Goal: Task Accomplishment & Management: Use online tool/utility

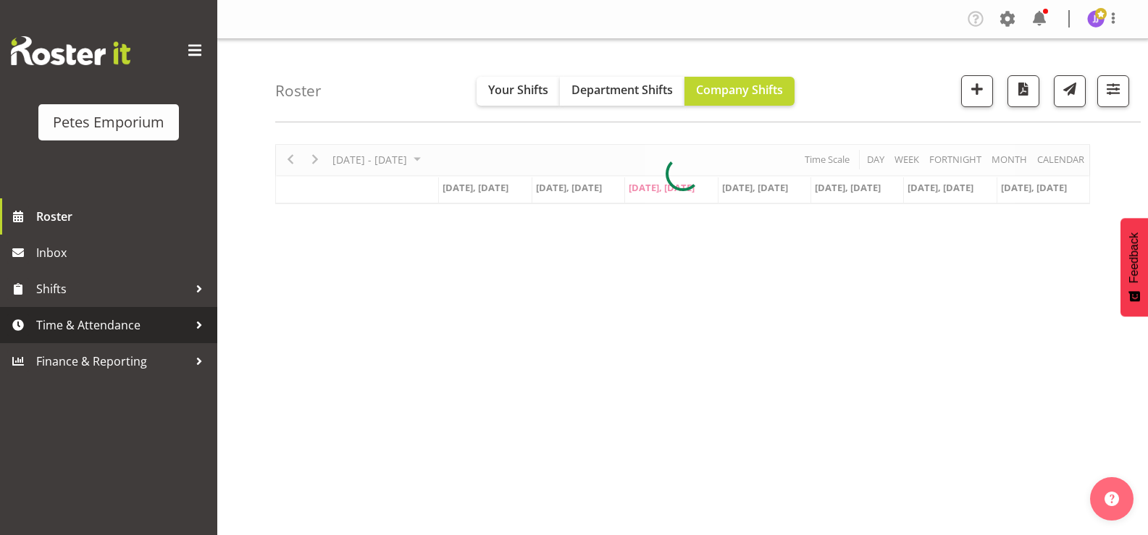
click at [113, 322] on span "Time & Attendance" at bounding box center [112, 325] width 152 height 22
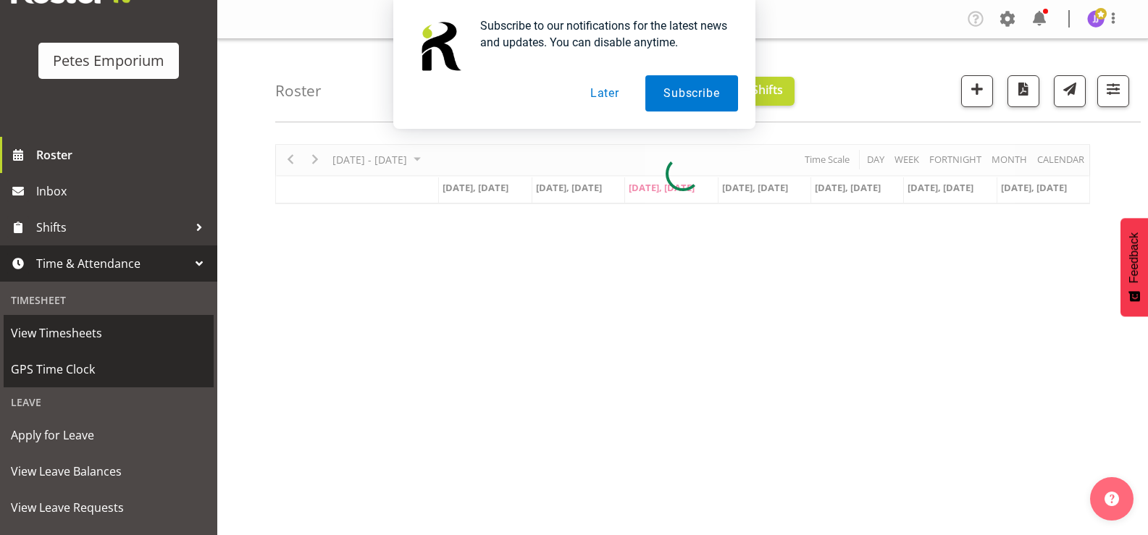
scroll to position [128, 0]
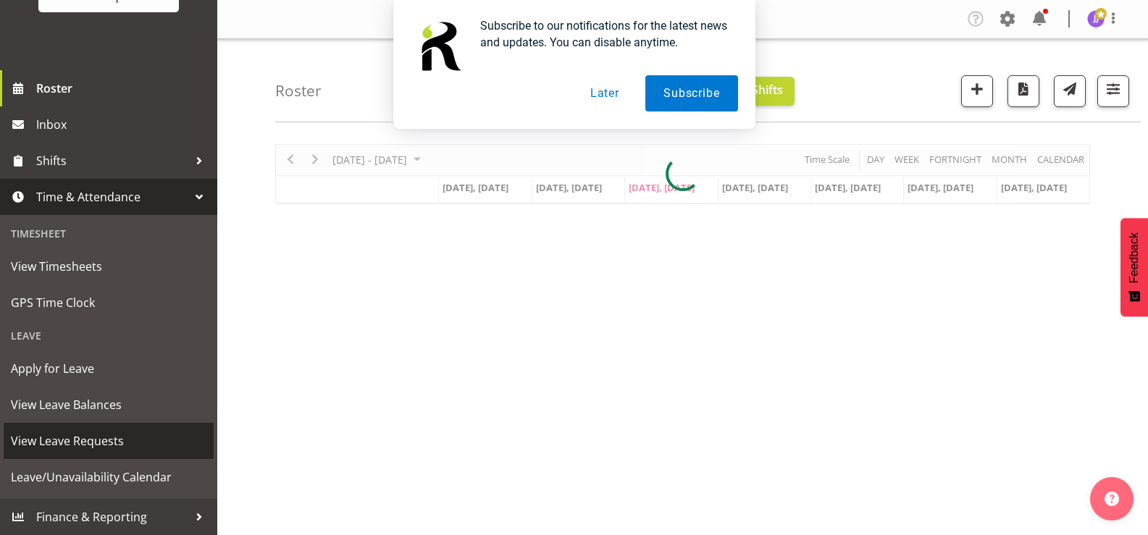
click at [104, 441] on span "View Leave Requests" at bounding box center [109, 441] width 196 height 22
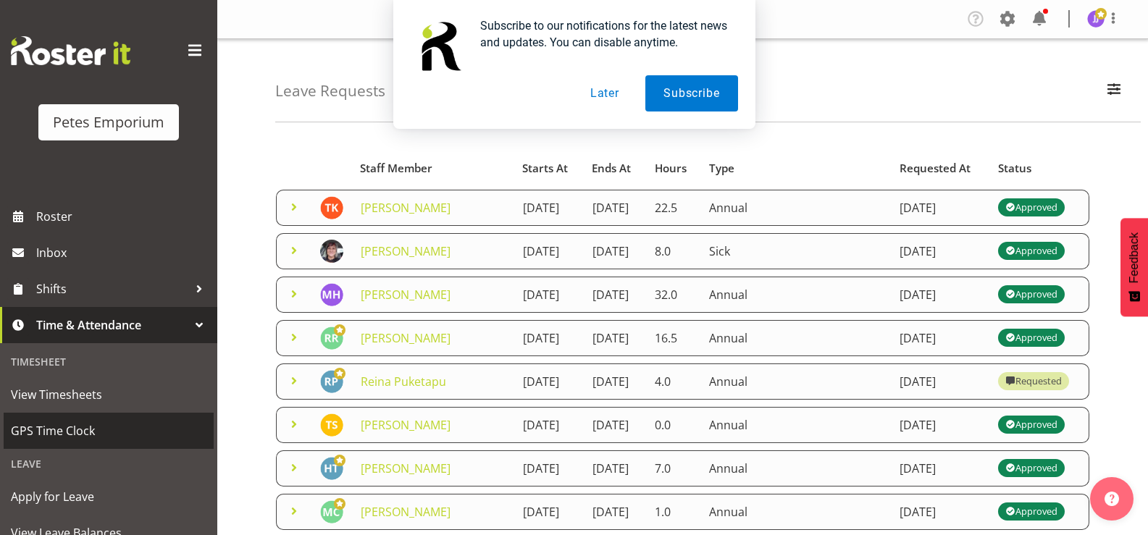
click at [101, 432] on span "GPS Time Clock" at bounding box center [109, 431] width 196 height 22
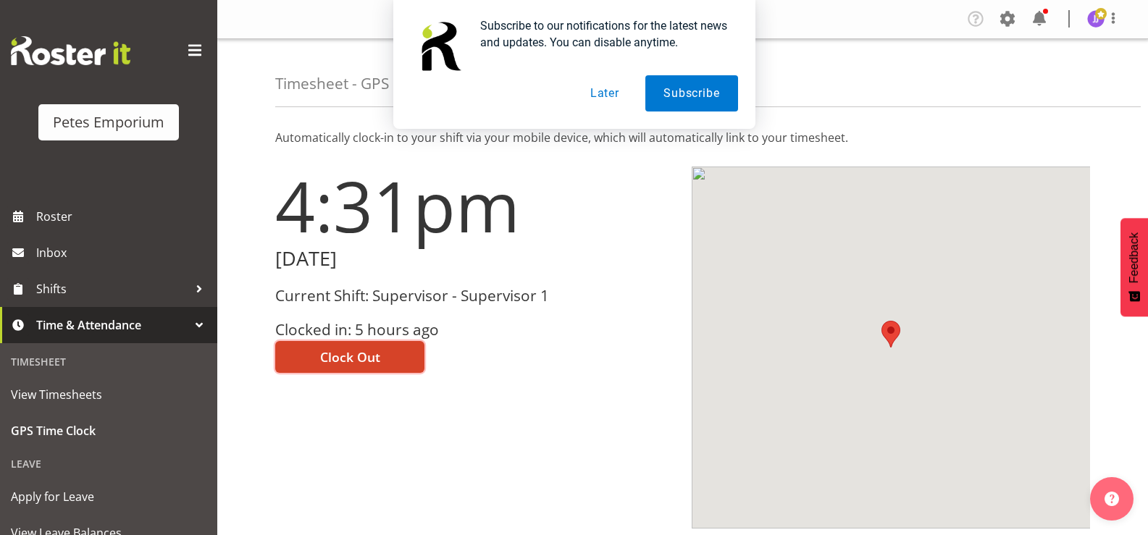
click at [290, 357] on button "Clock Out" at bounding box center [349, 357] width 149 height 32
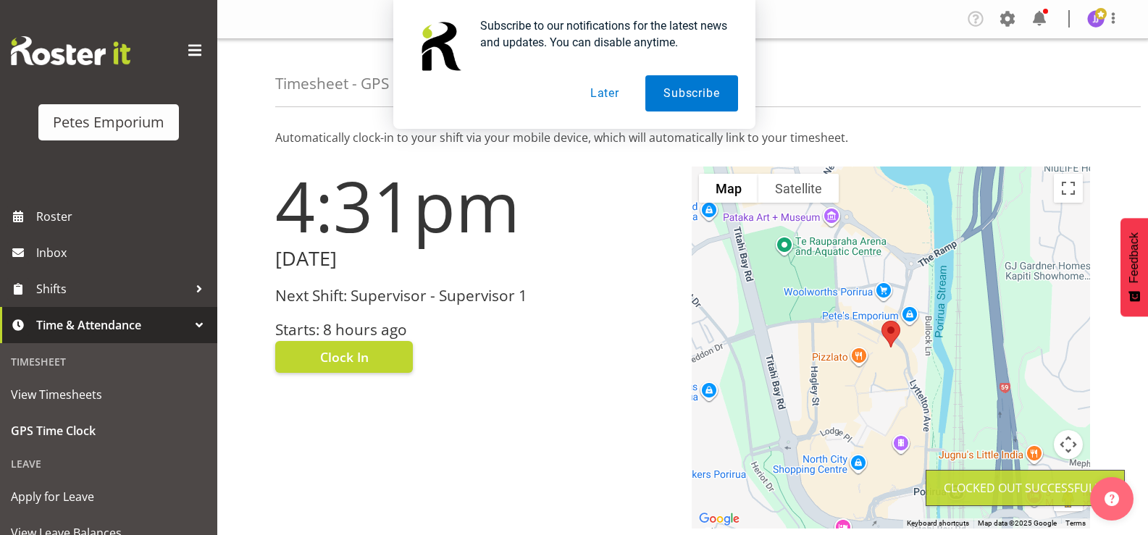
click at [1099, 19] on div "Subscribe to our notifications for the latest news and updates. You can disable…" at bounding box center [574, 64] width 1148 height 129
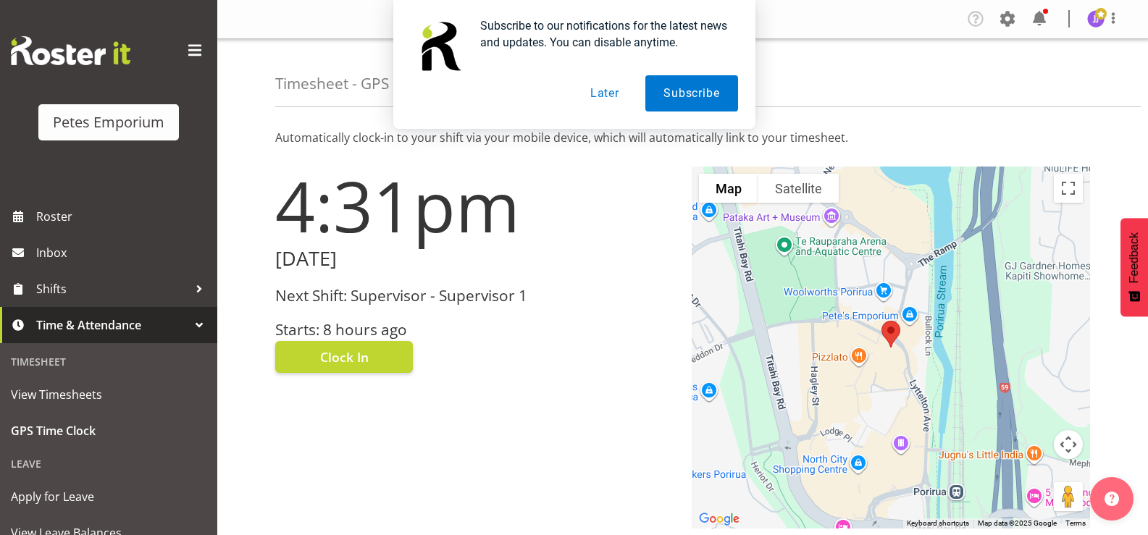
click at [1105, 17] on div "Subscribe to our notifications for the latest news and updates. You can disable…" at bounding box center [574, 64] width 1148 height 129
click at [1101, 17] on div "Subscribe to our notifications for the latest news and updates. You can disable…" at bounding box center [574, 64] width 1148 height 129
click at [1094, 21] on div "Subscribe to our notifications for the latest news and updates. You can disable…" at bounding box center [574, 64] width 1148 height 129
